Goal: Transaction & Acquisition: Purchase product/service

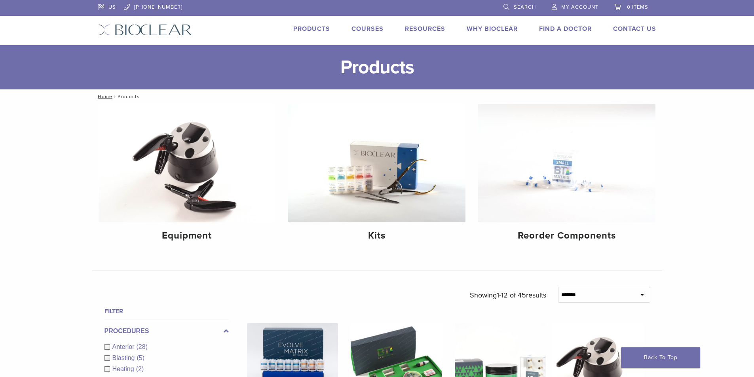
click at [576, 5] on span "My Account" at bounding box center [579, 7] width 37 height 6
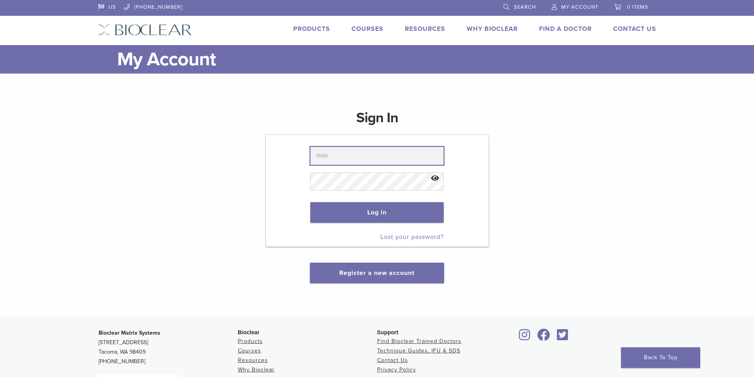
click at [390, 160] on input "text" at bounding box center [376, 156] width 133 height 18
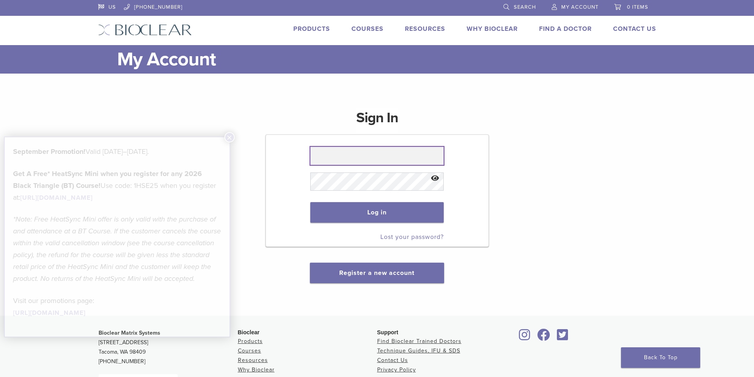
type input "**********"
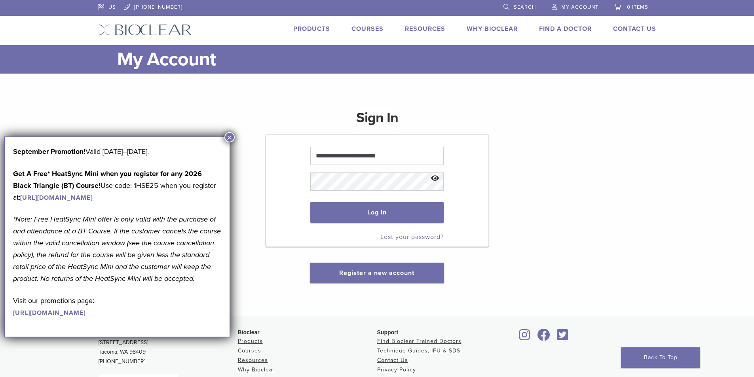
drag, startPoint x: 225, startPoint y: 135, endPoint x: 230, endPoint y: 135, distance: 5.1
click at [226, 135] on button "×" at bounding box center [229, 137] width 10 height 10
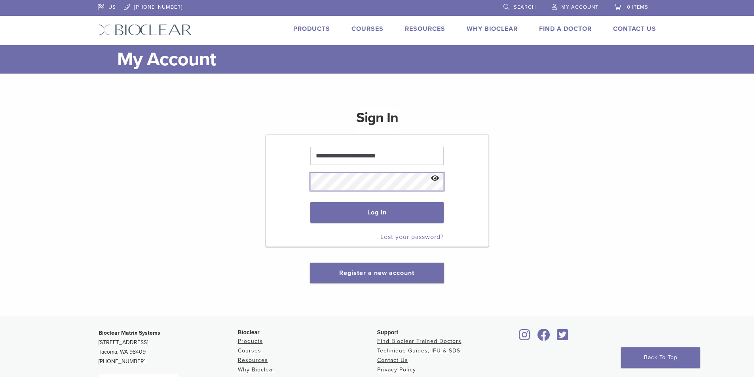
click at [310, 202] on button "Log in" at bounding box center [376, 212] width 133 height 21
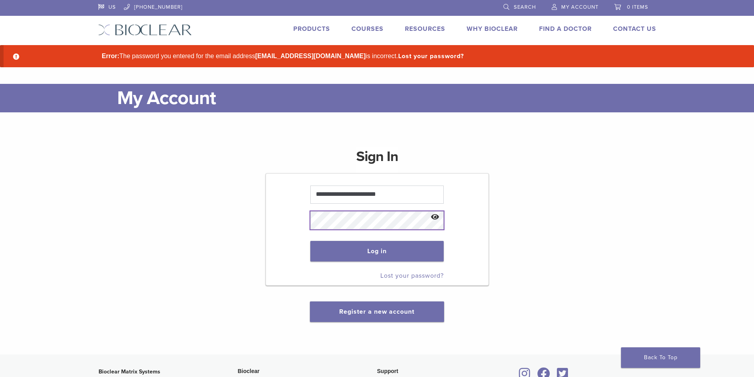
click at [310, 241] on button "Log in" at bounding box center [376, 251] width 133 height 21
click at [416, 230] on span at bounding box center [376, 220] width 133 height 26
click at [433, 216] on button "Show password" at bounding box center [434, 217] width 17 height 20
click at [310, 241] on button "Log in" at bounding box center [376, 251] width 133 height 21
click at [432, 220] on button "Show password" at bounding box center [434, 217] width 17 height 20
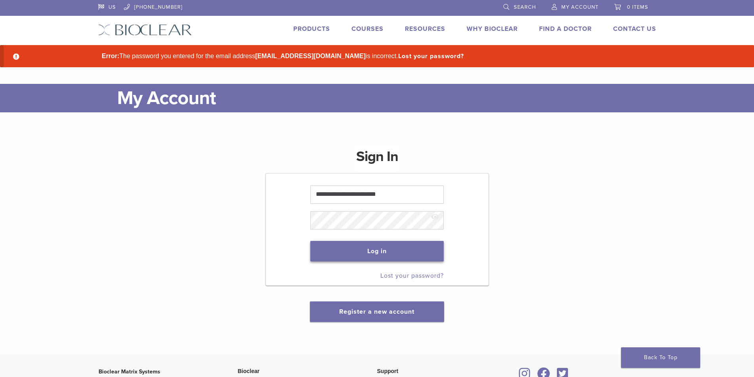
click at [397, 251] on button "Log in" at bounding box center [376, 251] width 133 height 21
click at [393, 274] on link "Lost your password?" at bounding box center [411, 276] width 63 height 8
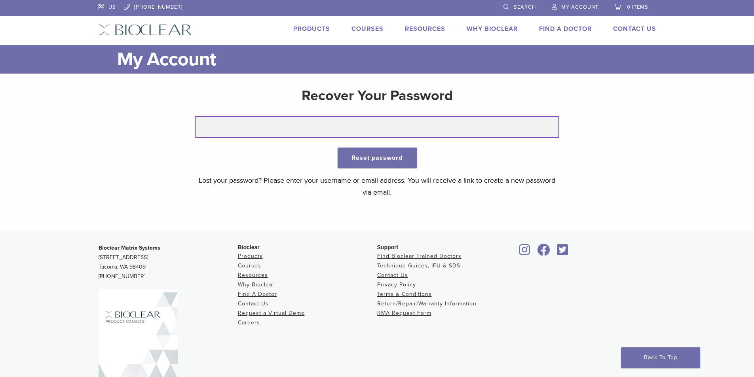
click at [366, 129] on input "text" at bounding box center [376, 127] width 363 height 21
type input "**********"
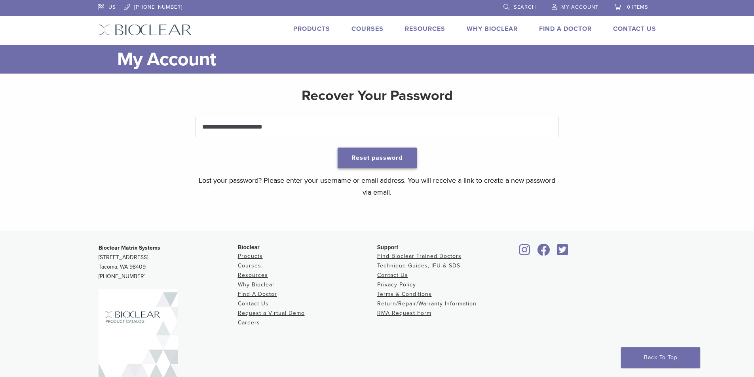
click at [374, 154] on button "Reset password" at bounding box center [376, 158] width 79 height 21
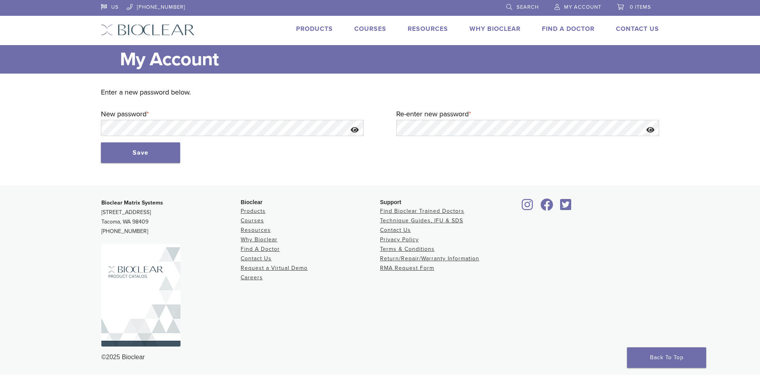
click at [354, 131] on button "Show password" at bounding box center [354, 130] width 17 height 20
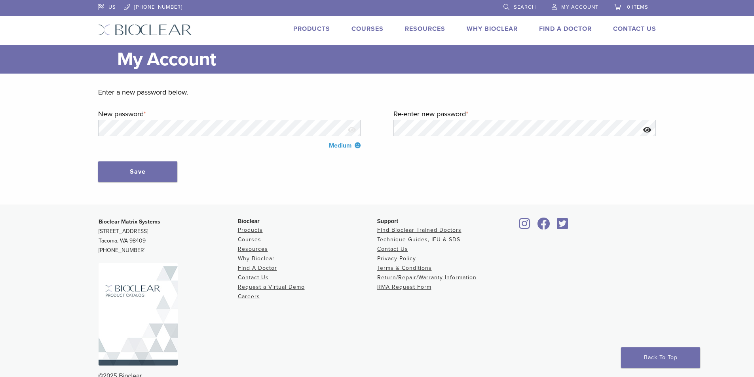
click at [643, 129] on button "Show password" at bounding box center [647, 130] width 17 height 20
click at [114, 176] on button "Save" at bounding box center [137, 171] width 79 height 21
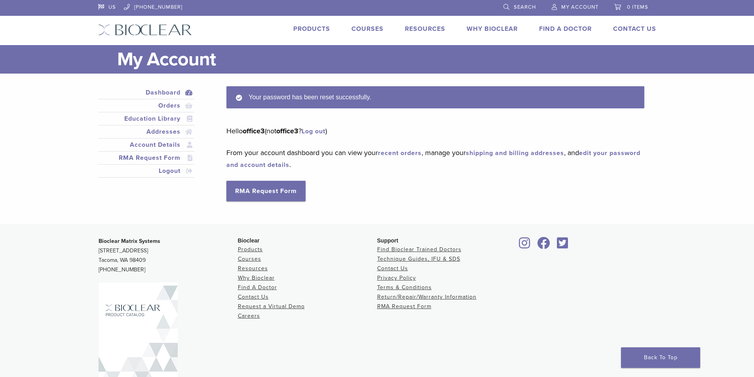
click at [300, 25] on li "Products" at bounding box center [311, 28] width 37 height 9
click at [296, 28] on link "Products" at bounding box center [311, 29] width 37 height 8
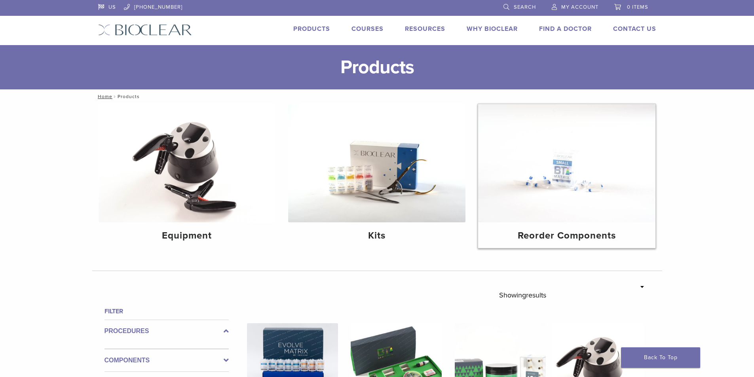
scroll to position [119, 0]
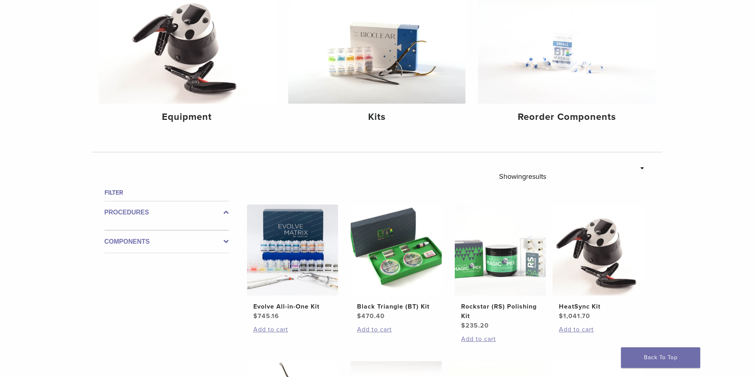
click at [225, 216] on icon at bounding box center [226, 212] width 5 height 9
click at [218, 218] on div "Procedures" at bounding box center [166, 212] width 124 height 23
click at [176, 209] on label "Procedures" at bounding box center [166, 212] width 124 height 9
click at [133, 211] on label "Procedures" at bounding box center [166, 212] width 124 height 9
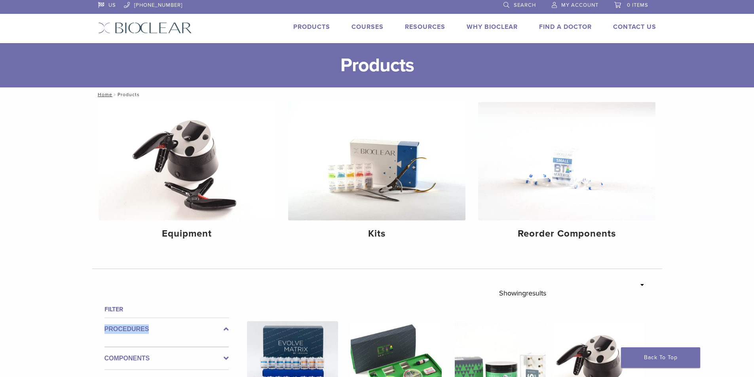
scroll to position [0, 0]
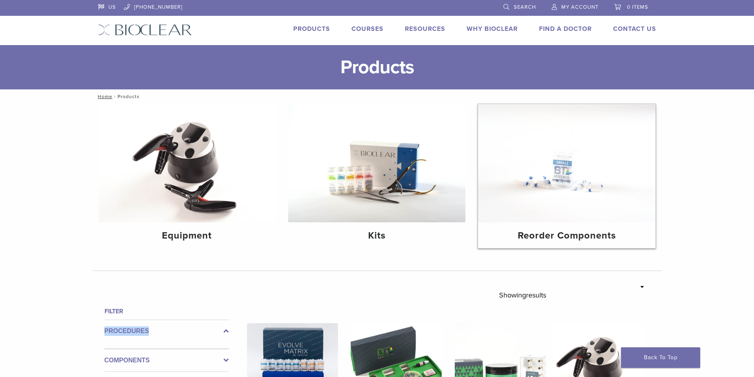
click at [571, 200] on img at bounding box center [566, 163] width 177 height 118
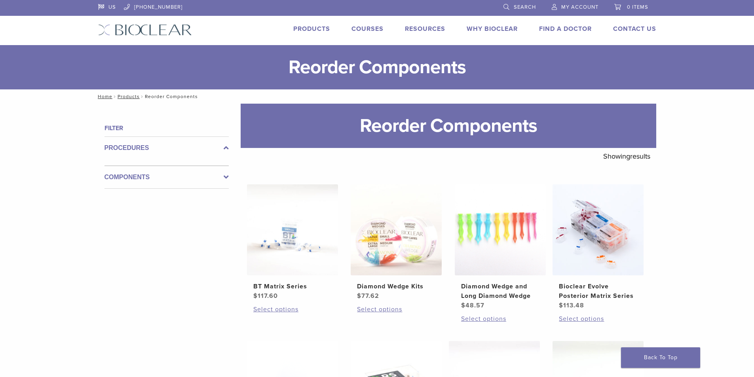
drag, startPoint x: 112, startPoint y: 142, endPoint x: 120, endPoint y: 142, distance: 7.5
click at [115, 142] on div "Procedures" at bounding box center [166, 150] width 124 height 29
click at [222, 177] on label "Components" at bounding box center [166, 176] width 124 height 9
click at [224, 174] on icon at bounding box center [226, 170] width 5 height 9
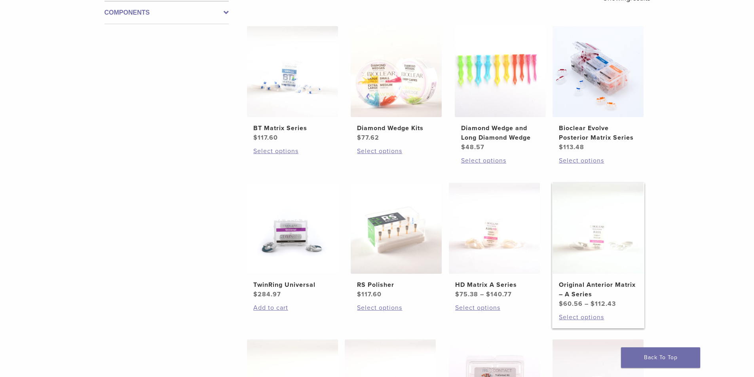
click at [595, 248] on img at bounding box center [597, 228] width 91 height 91
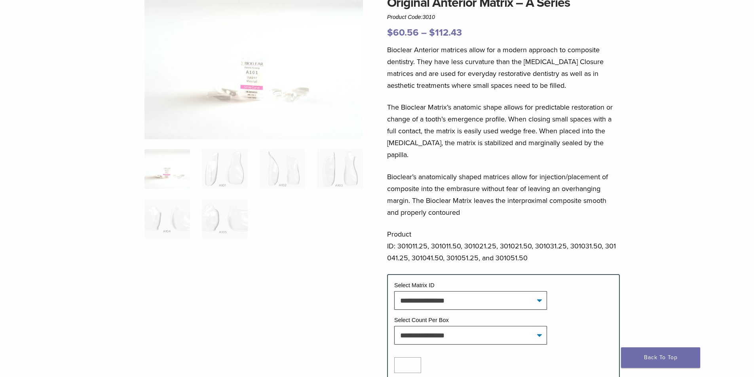
scroll to position [79, 0]
click at [495, 291] on select "**********" at bounding box center [470, 300] width 153 height 18
click at [500, 291] on select "**********" at bounding box center [470, 300] width 153 height 18
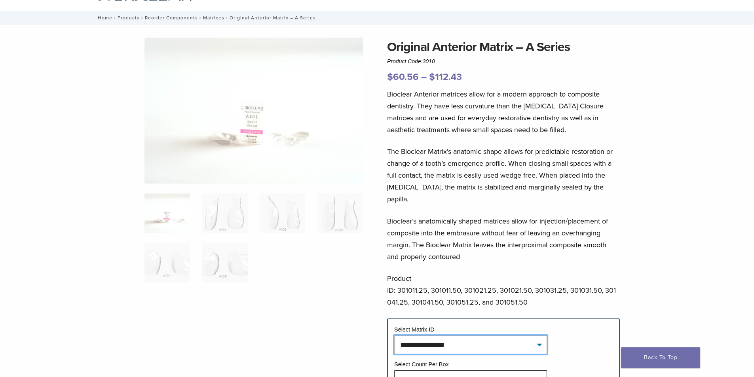
scroll to position [0, 0]
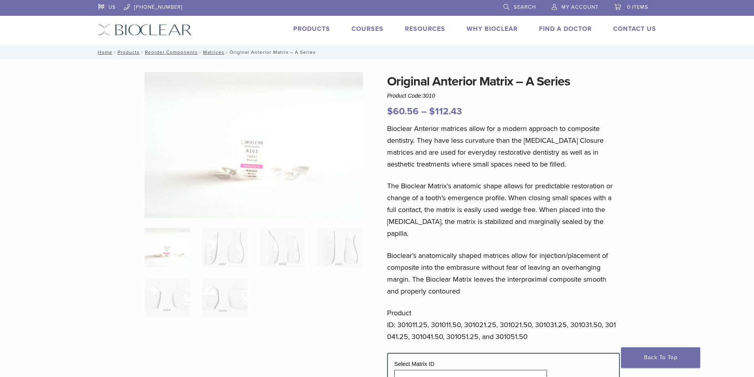
click at [582, 1] on link "My Account" at bounding box center [575, 6] width 47 height 12
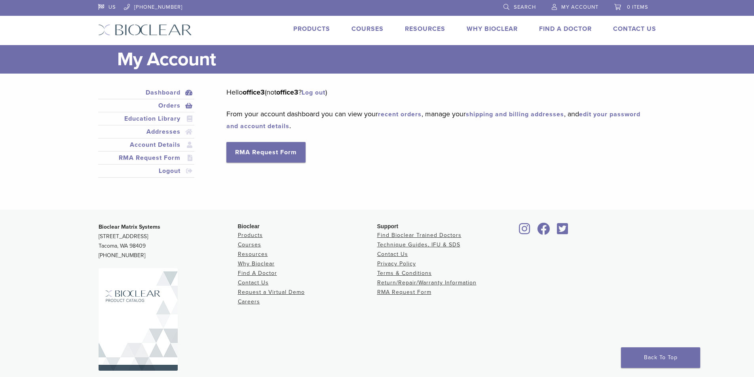
click at [187, 104] on link "Orders" at bounding box center [146, 105] width 93 height 9
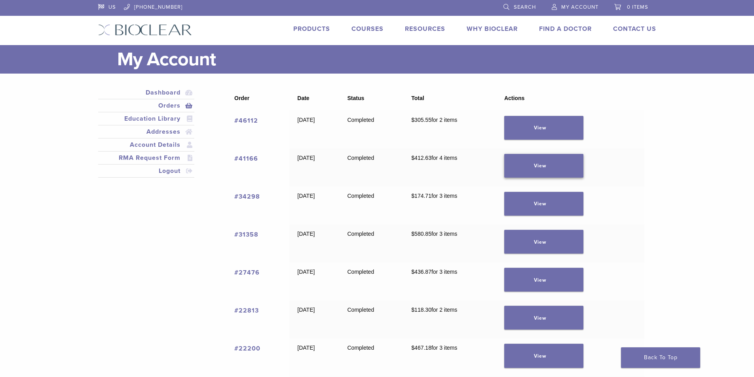
click at [572, 164] on link "View" at bounding box center [543, 166] width 79 height 24
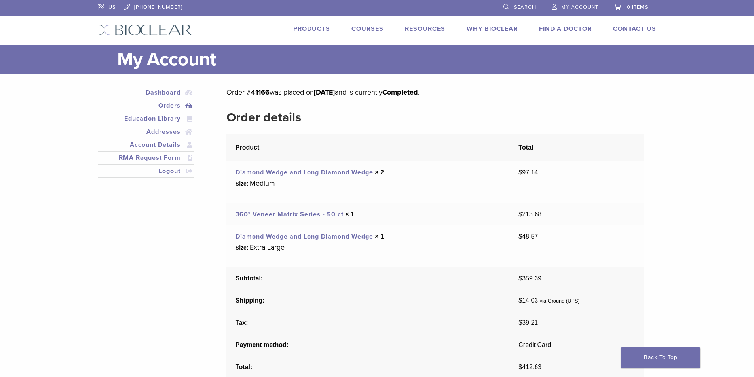
click at [311, 212] on link "360° Veneer Matrix Series - 50 ct" at bounding box center [289, 214] width 108 height 8
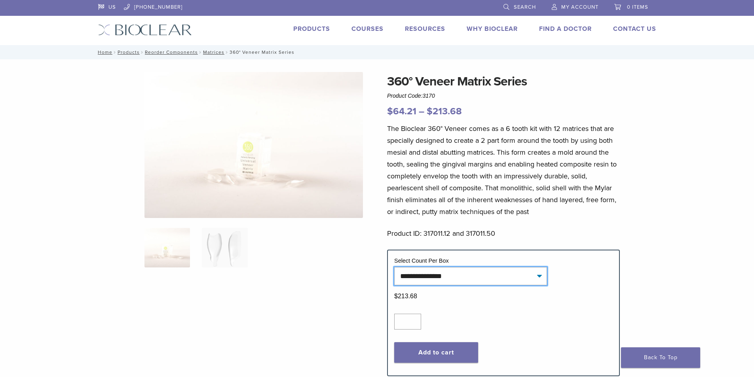
click at [495, 273] on select "**********" at bounding box center [470, 276] width 153 height 18
click at [394, 267] on select "**********" at bounding box center [470, 276] width 153 height 18
click at [463, 354] on button "Add to cart" at bounding box center [436, 352] width 84 height 21
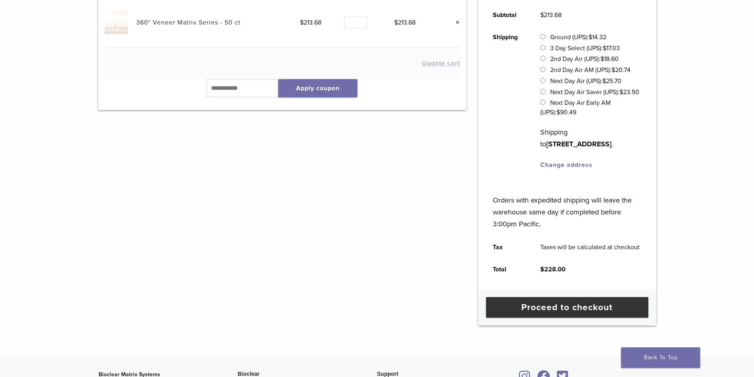
scroll to position [158, 0]
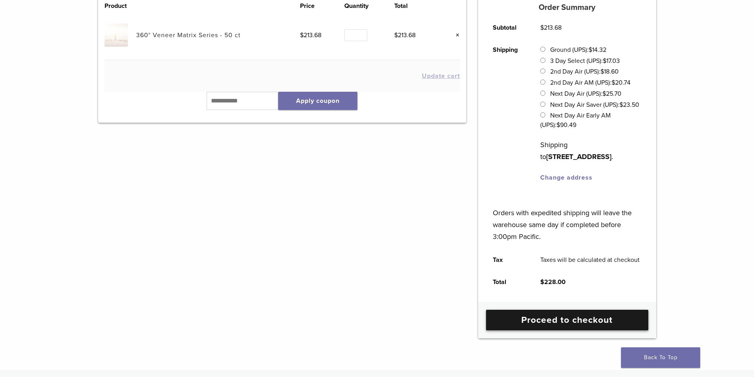
click at [563, 330] on link "Proceed to checkout" at bounding box center [567, 320] width 162 height 21
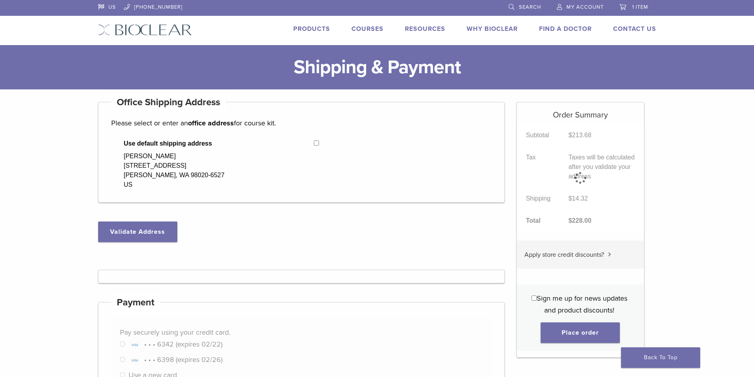
select select "**"
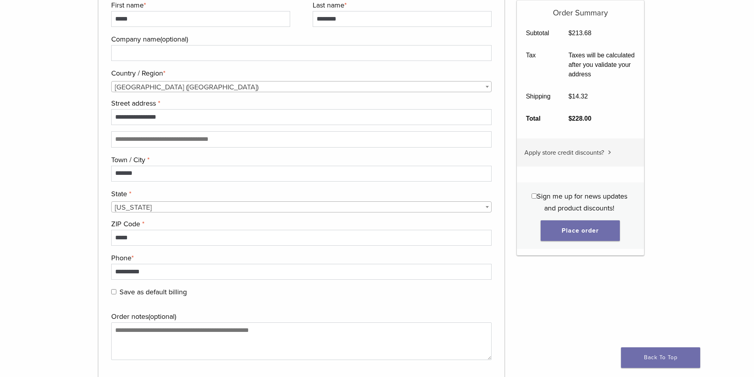
scroll to position [638, 0]
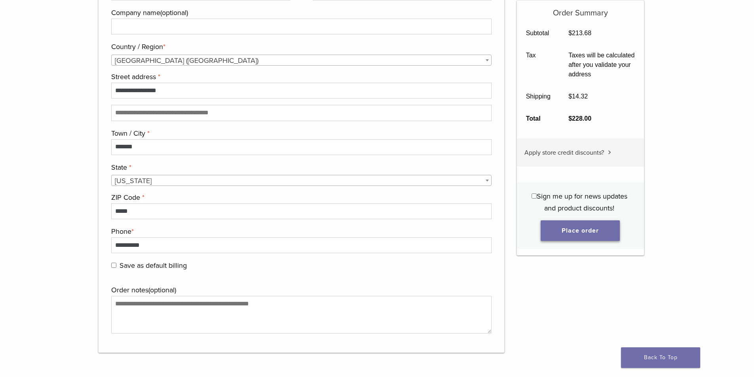
click at [583, 224] on button "Place order" at bounding box center [579, 230] width 79 height 21
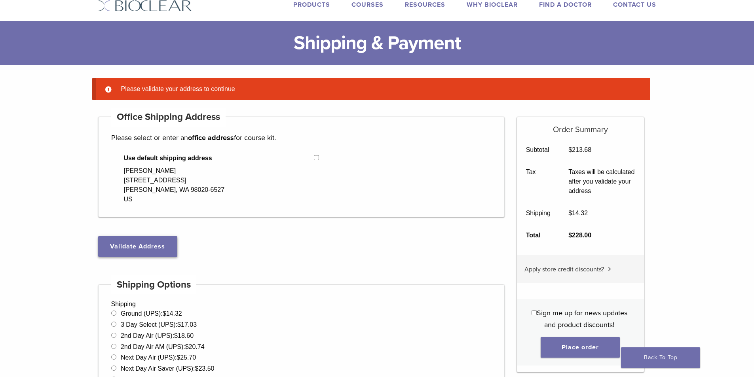
scroll to position [23, 0]
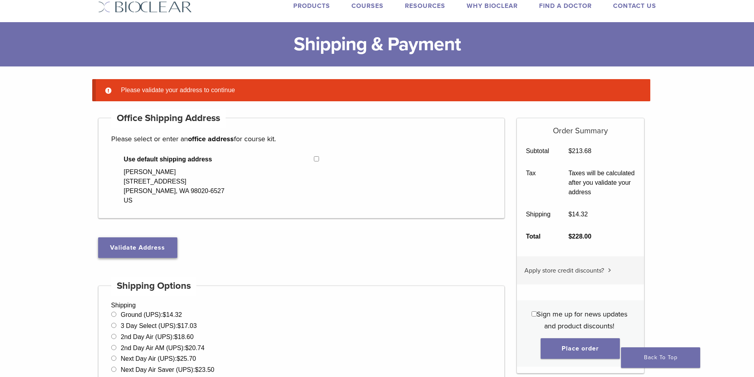
click at [136, 250] on button "Validate Address" at bounding box center [137, 247] width 79 height 21
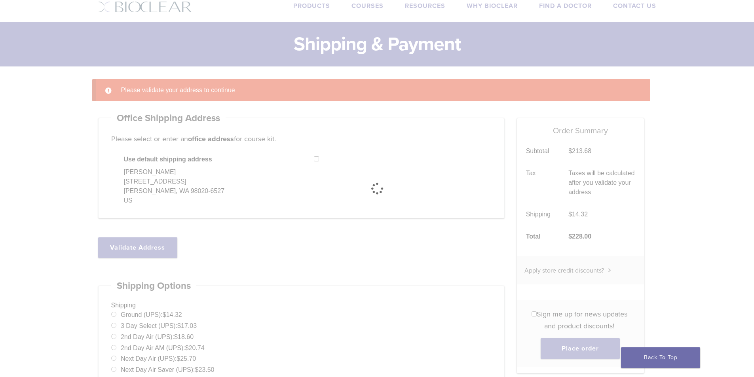
select select "**"
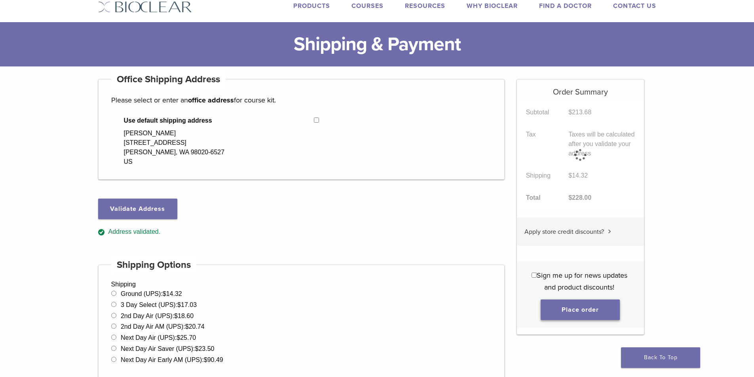
click at [596, 310] on button "Place order" at bounding box center [579, 309] width 79 height 21
